Goal: Task Accomplishment & Management: Use online tool/utility

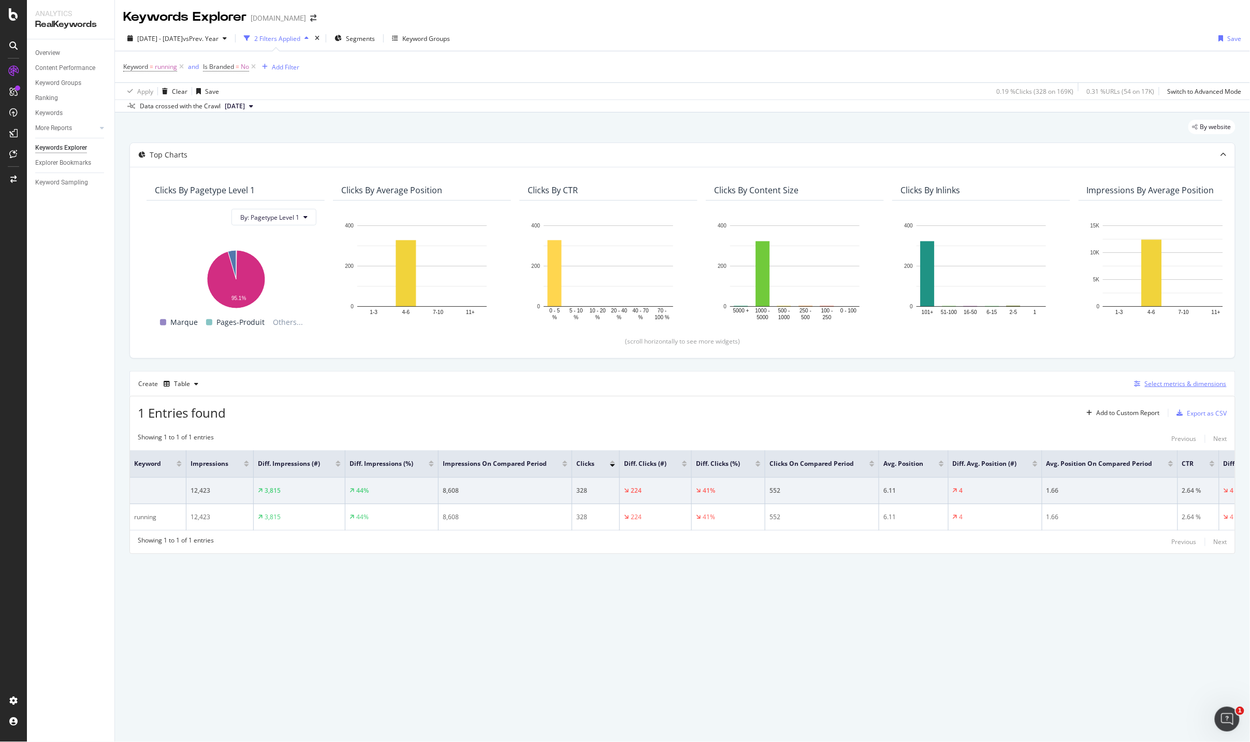
click at [1164, 386] on div "Select metrics & dimensions" at bounding box center [1186, 383] width 82 height 9
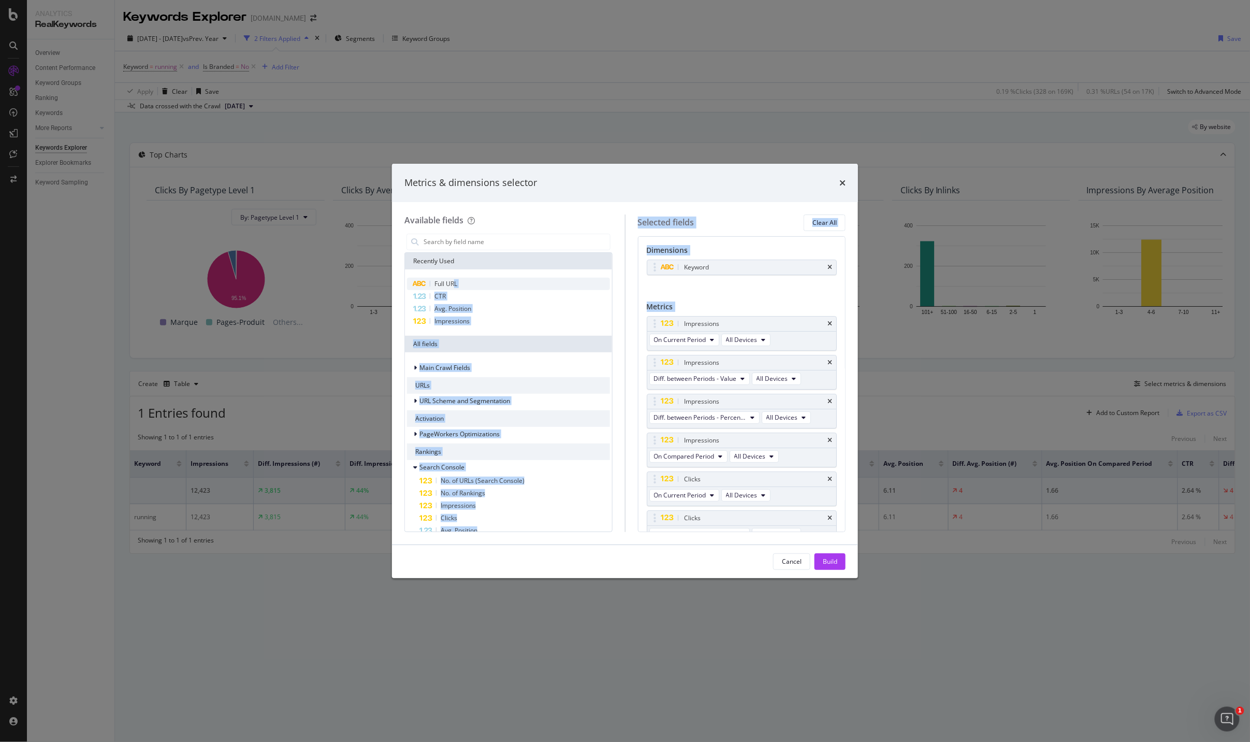
drag, startPoint x: 454, startPoint y: 282, endPoint x: 599, endPoint y: 283, distance: 145.0
click at [707, 302] on div "Available fields Recently Used Full URL CTR Avg. Position Impressions All field…" at bounding box center [624, 372] width 441 height 317
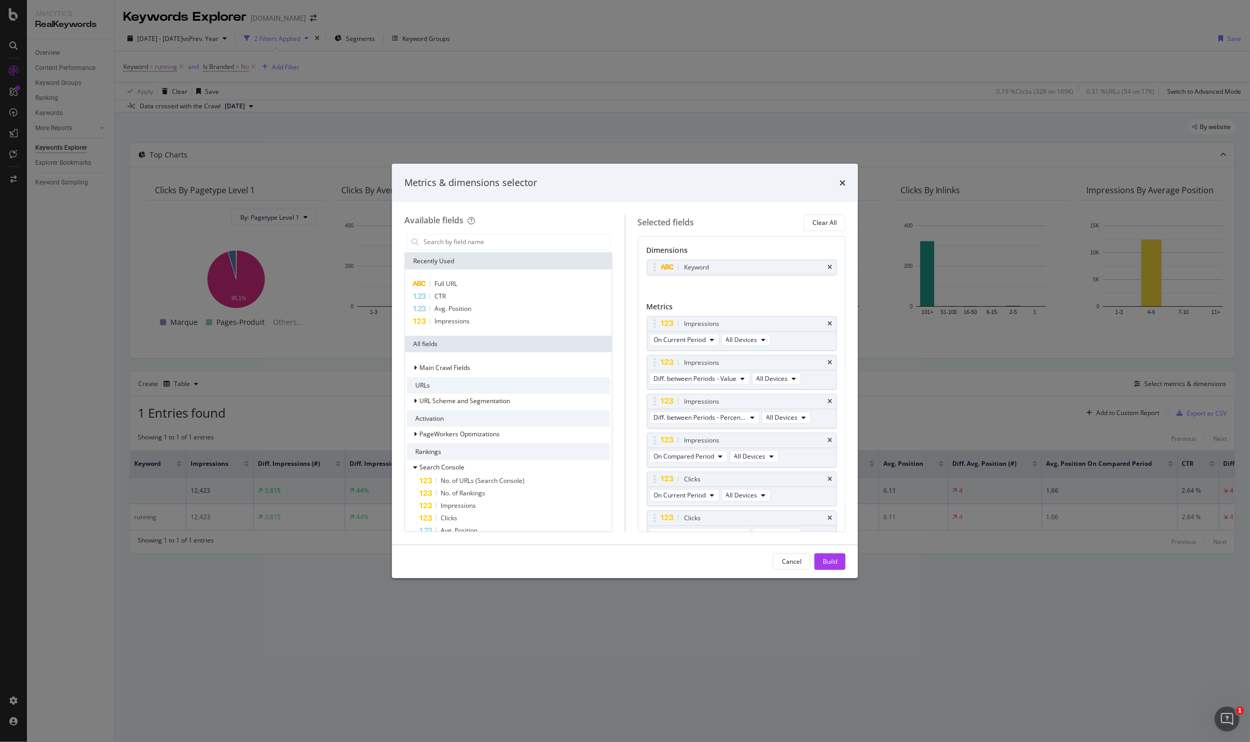
click at [556, 227] on div "Available fields Recently Used Full URL CTR Avg. Position Impressions All field…" at bounding box center [514, 372] width 221 height 317
drag, startPoint x: 438, startPoint y: 282, endPoint x: 511, endPoint y: 258, distance: 76.8
drag, startPoint x: 420, startPoint y: 284, endPoint x: 534, endPoint y: 292, distance: 114.7
click at [585, 297] on div "Full URL CTR CTR The click-through-rate of this URL. Field Category: Search Con…" at bounding box center [508, 303] width 203 height 50
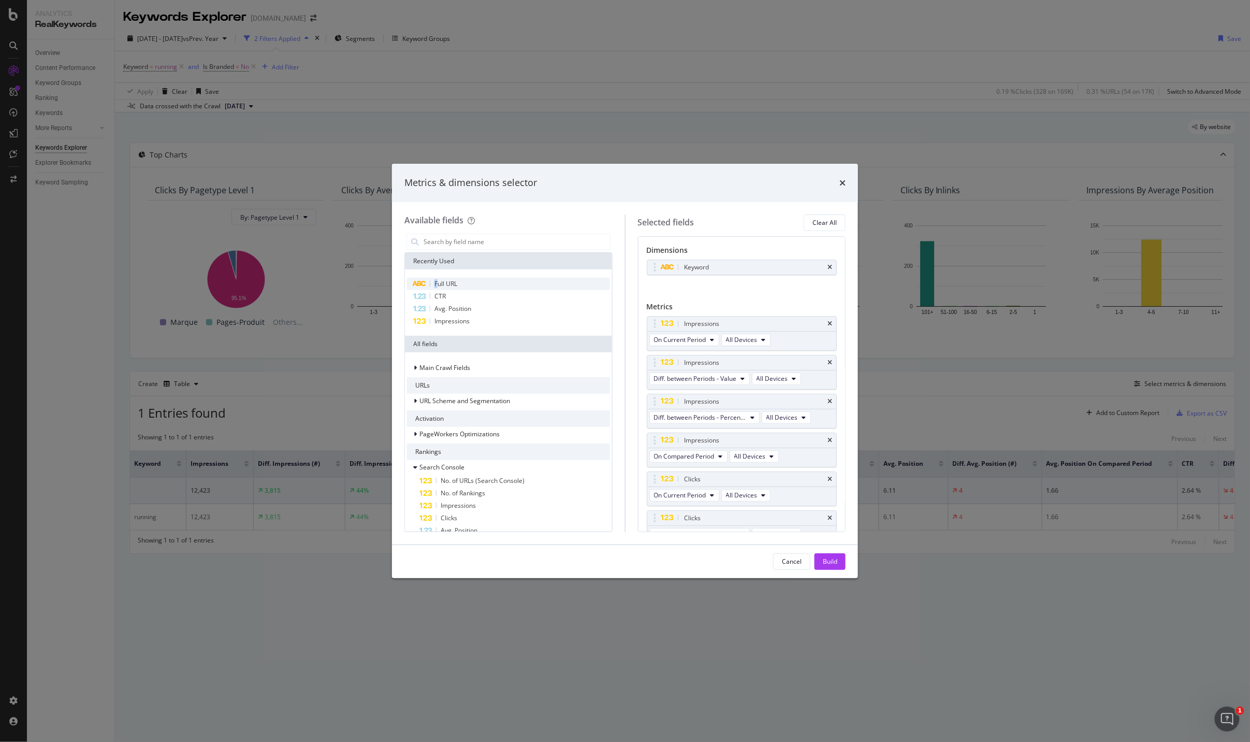
click at [435, 280] on span "Full URL" at bounding box center [446, 283] width 23 height 9
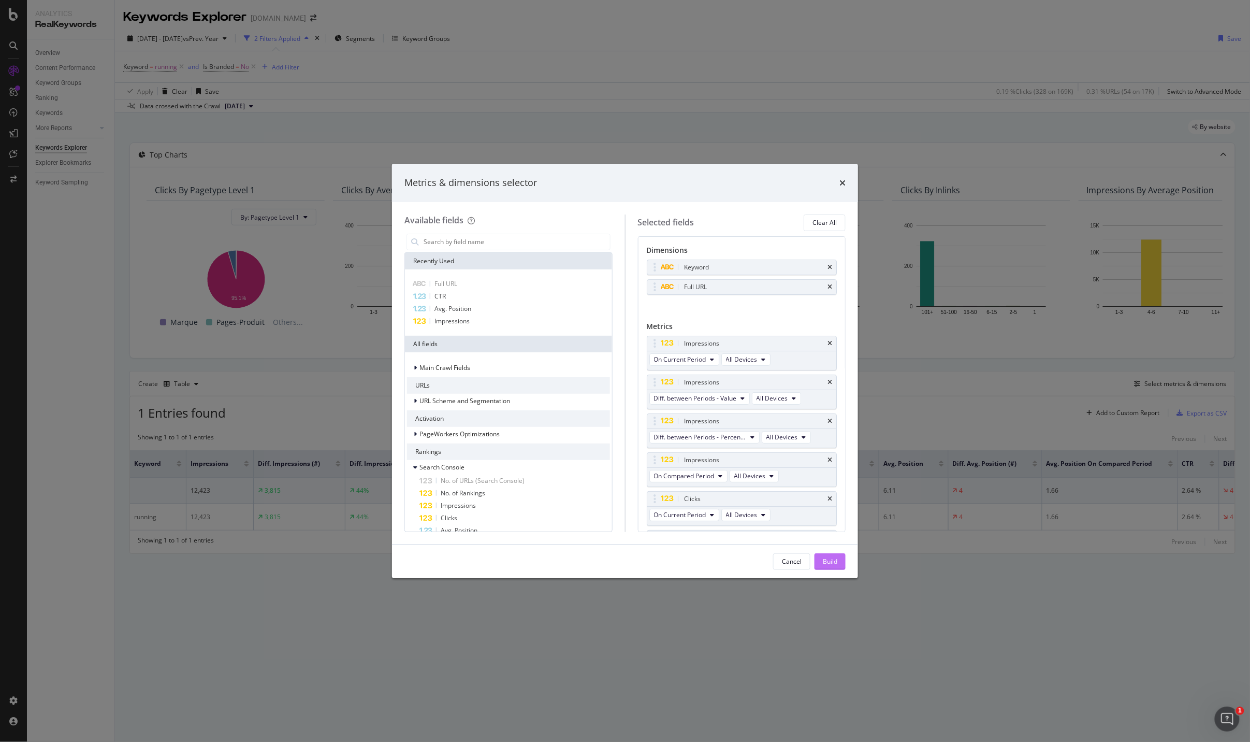
click at [832, 563] on div "Build" at bounding box center [830, 561] width 15 height 9
